Goal: Information Seeking & Learning: Understand process/instructions

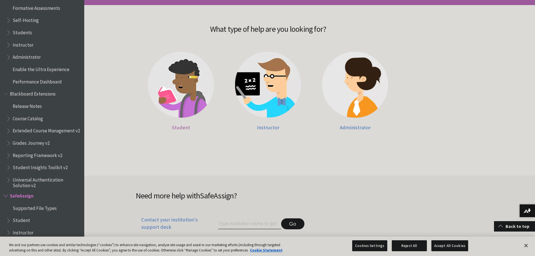
scroll to position [84, 0]
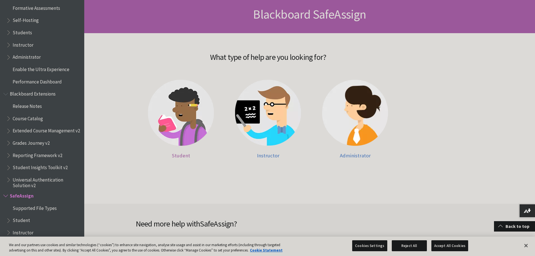
click at [177, 131] on img at bounding box center [181, 113] width 66 height 66
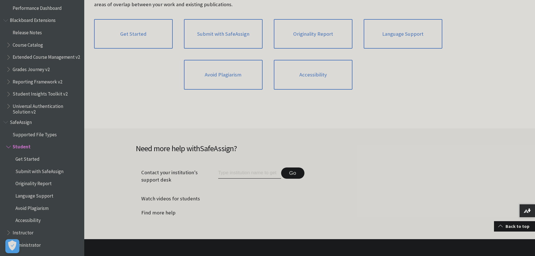
scroll to position [56, 0]
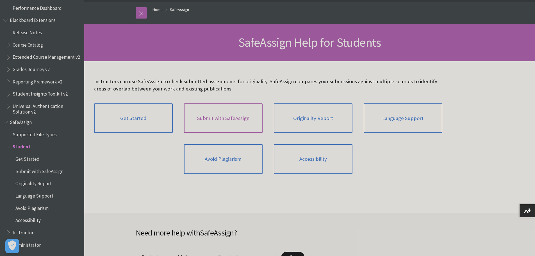
click at [235, 116] on link "Submit with SafeAssign" at bounding box center [223, 118] width 79 height 30
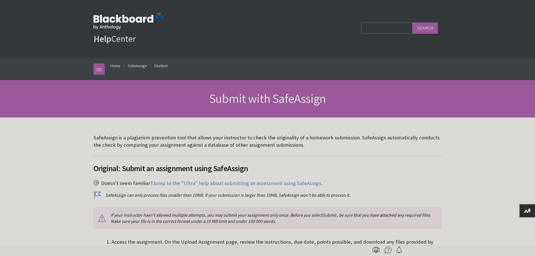
scroll to position [112, 0]
